Goal: Navigation & Orientation: Find specific page/section

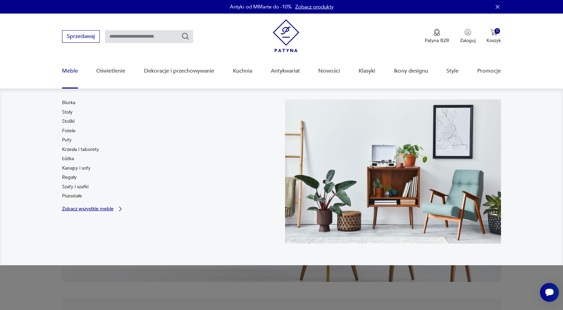
click at [97, 209] on p "Zobacz wszystkie meble" at bounding box center [87, 208] width 51 height 4
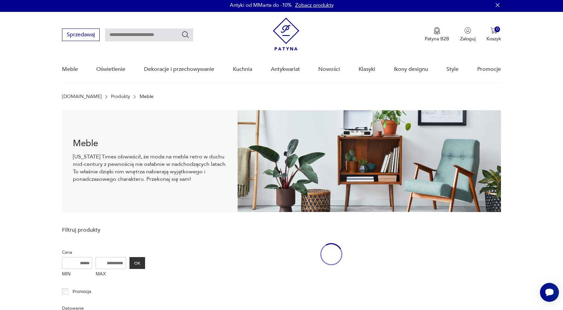
scroll to position [10, 0]
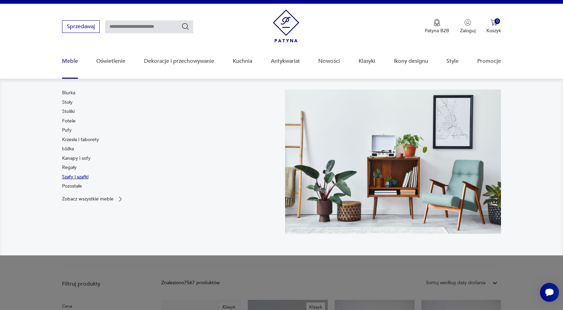
click at [78, 178] on link "Szafy i szafki" at bounding box center [75, 176] width 26 height 7
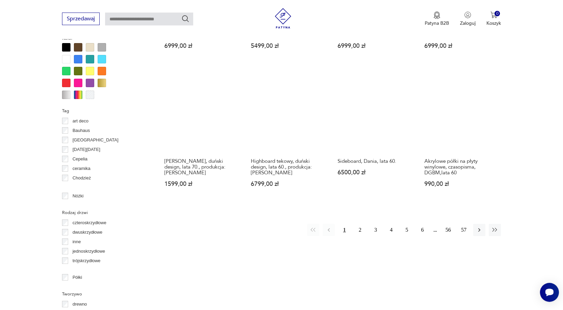
scroll to position [756, 0]
